Goal: Information Seeking & Learning: Learn about a topic

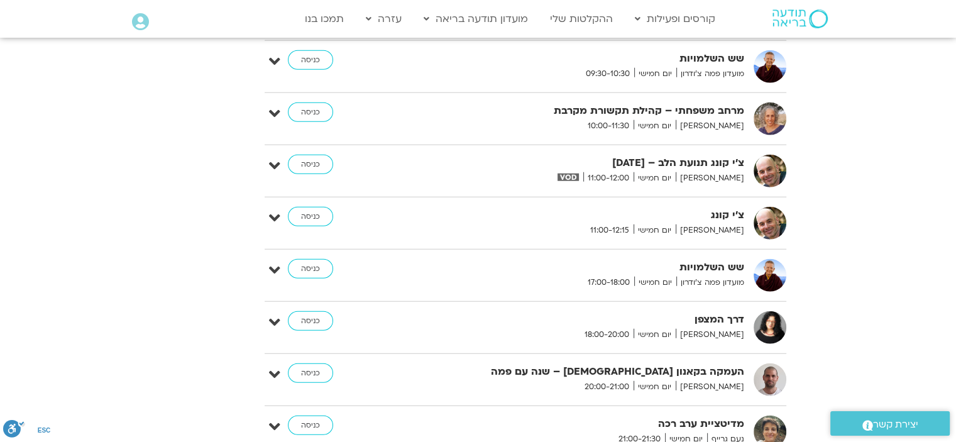
scroll to position [3396, 0]
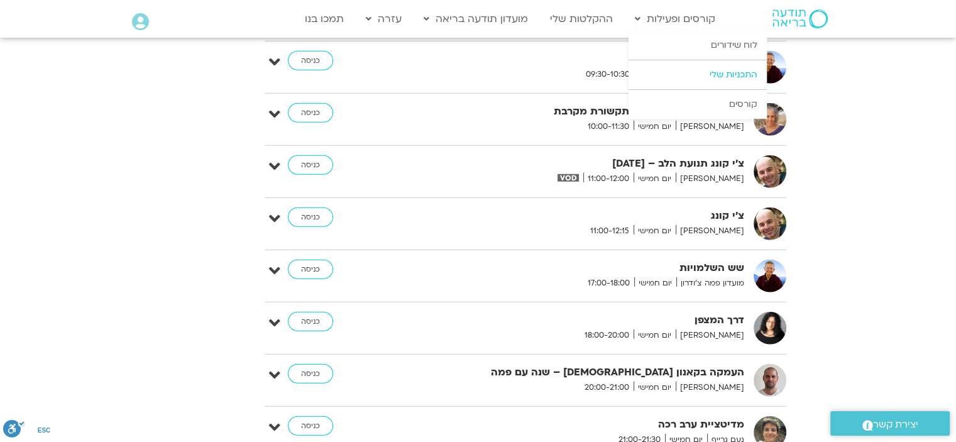
click at [698, 84] on link "התכניות שלי" at bounding box center [697, 74] width 138 height 29
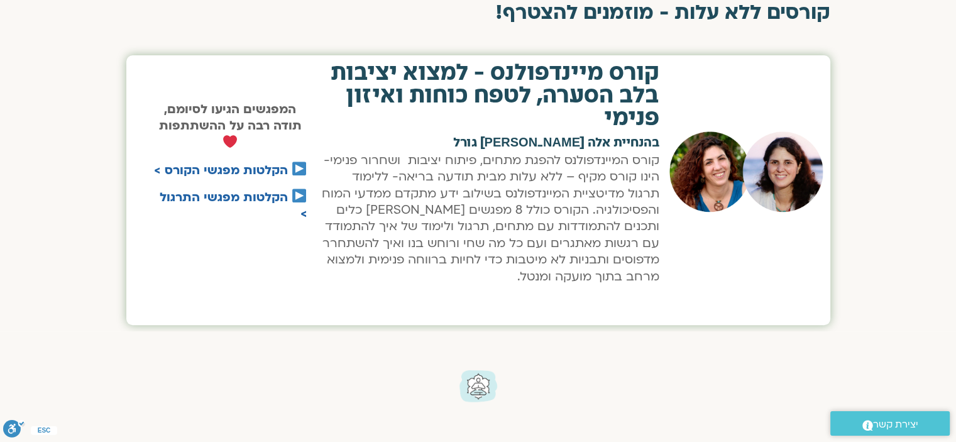
scroll to position [519, 0]
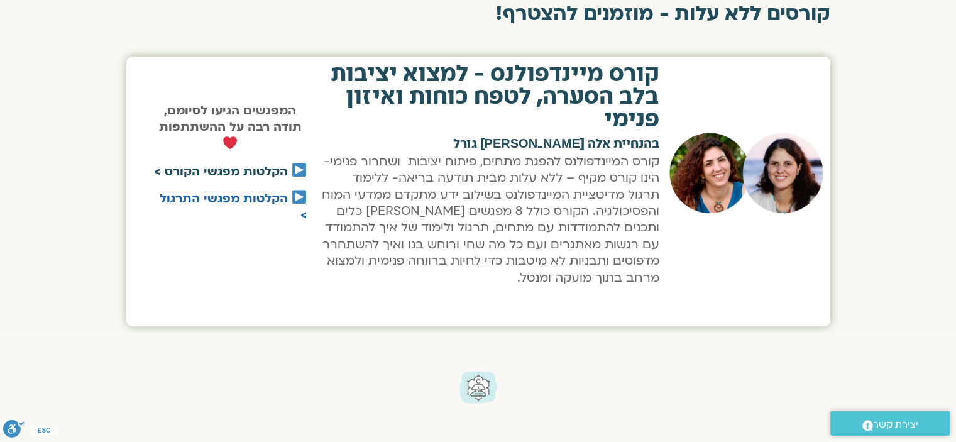
click at [186, 172] on link "הקלטות מפגשי הקורס >" at bounding box center [221, 171] width 134 height 16
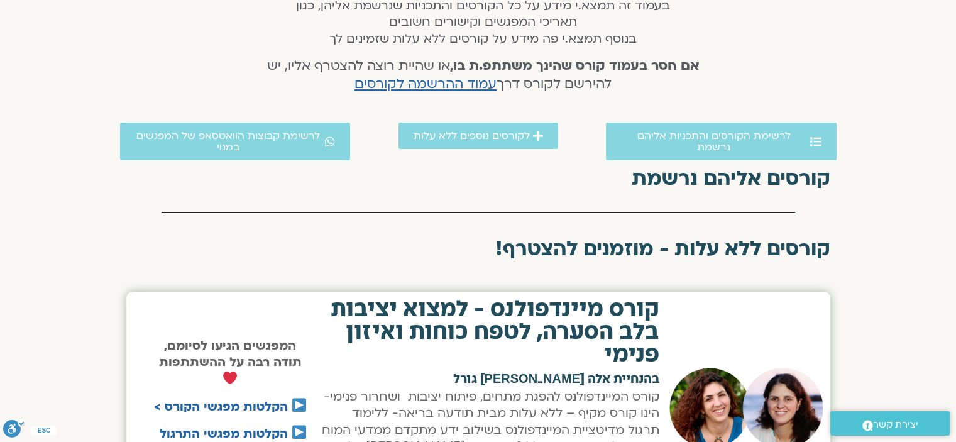
scroll to position [217, 0]
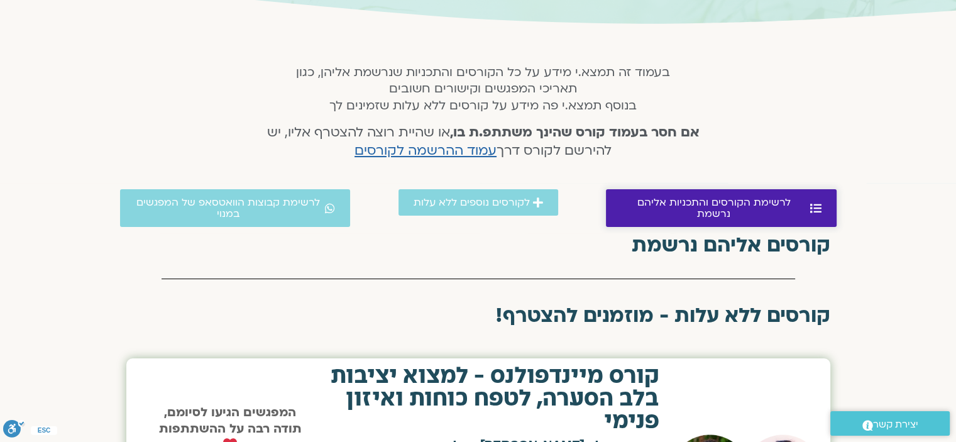
click at [661, 203] on span "לרשימת הקורסים והתכניות אליהם נרשמת" at bounding box center [714, 208] width 186 height 23
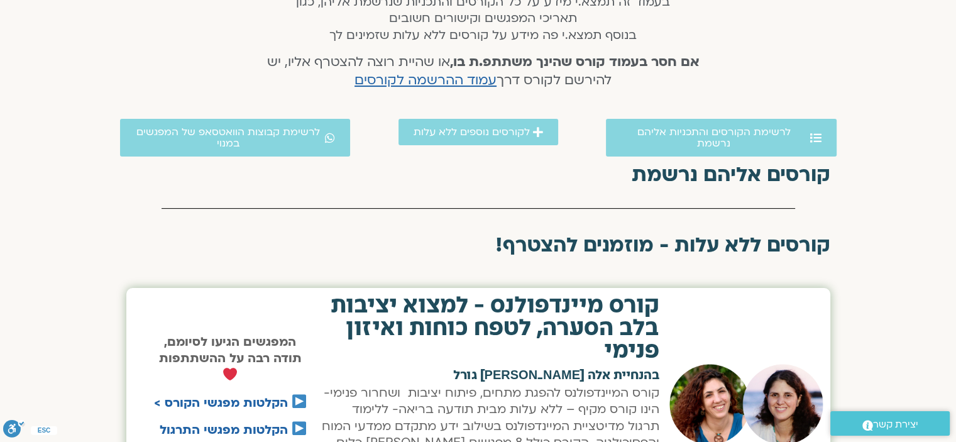
scroll to position [287, 0]
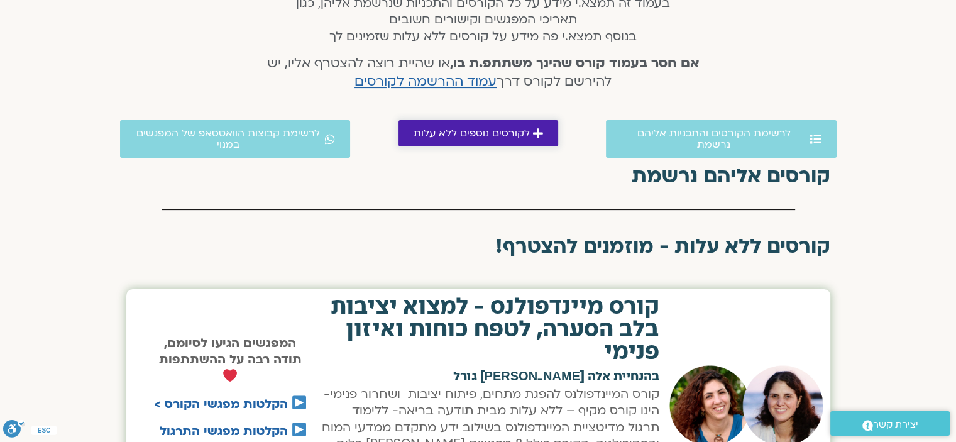
click at [505, 129] on span "לקורסים נוספים ללא עלות" at bounding box center [472, 133] width 116 height 11
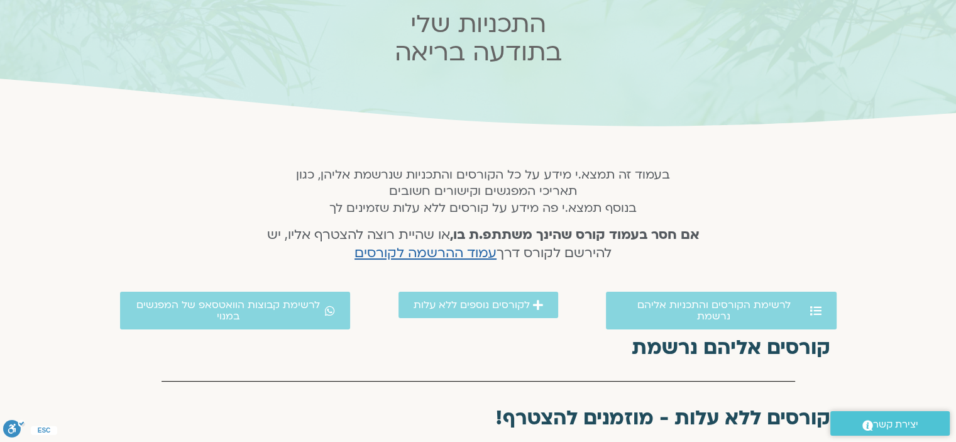
scroll to position [114, 0]
